Goal: Task Accomplishment & Management: Complete application form

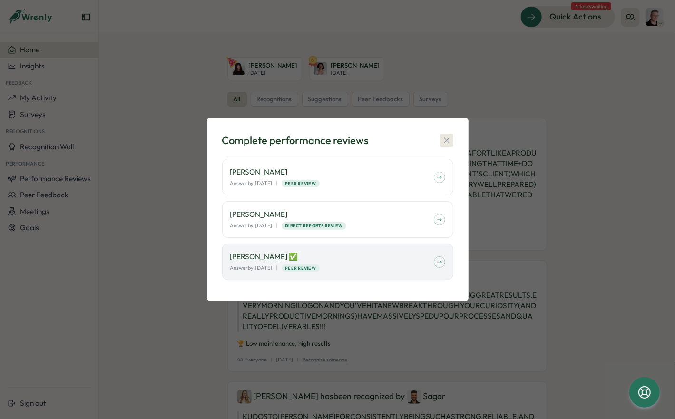
click at [443, 138] on icon "button" at bounding box center [447, 140] width 10 height 10
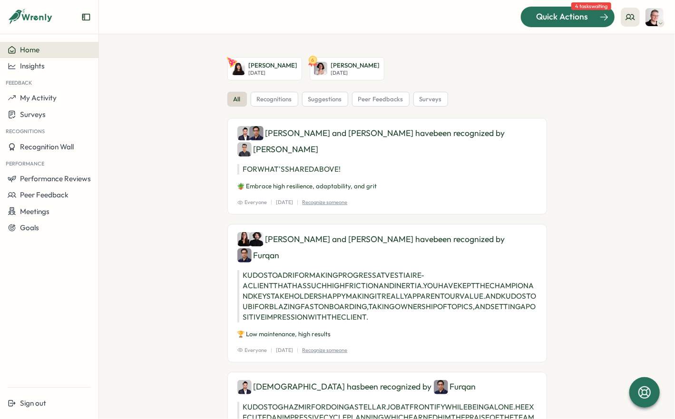
click at [577, 15] on span "Quick Actions" at bounding box center [562, 16] width 52 height 12
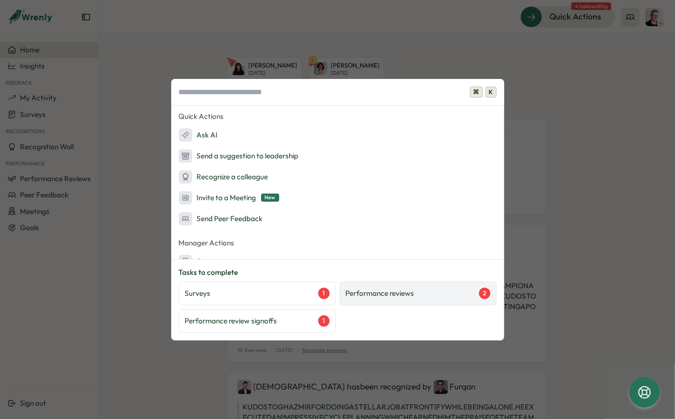
click at [385, 299] on div "Performance reviews 2" at bounding box center [418, 293] width 145 height 11
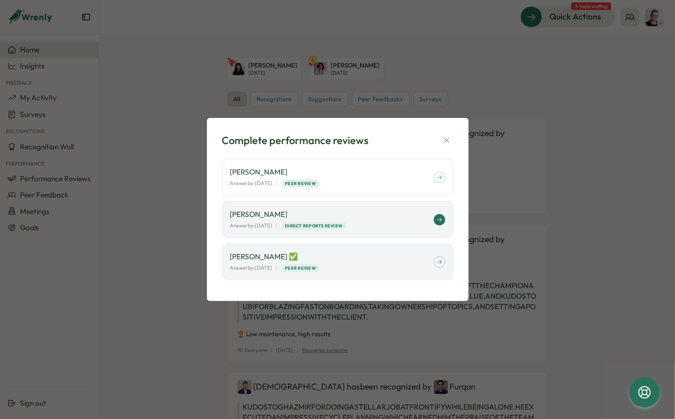
click at [384, 225] on div "Answer by: [DATE] | Direct Reports Review" at bounding box center [331, 226] width 203 height 8
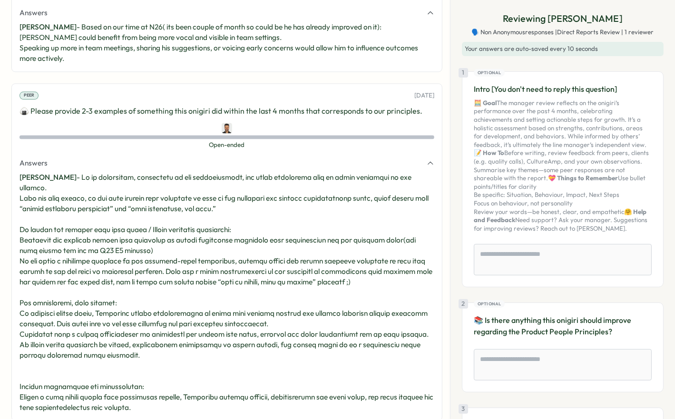
scroll to position [1097, 0]
